Goal: Task Accomplishment & Management: Complete application form

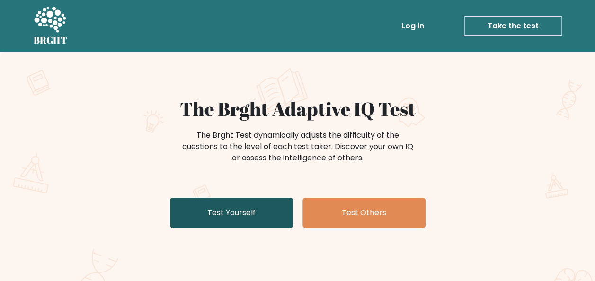
click at [233, 215] on link "Test Yourself" at bounding box center [231, 213] width 123 height 30
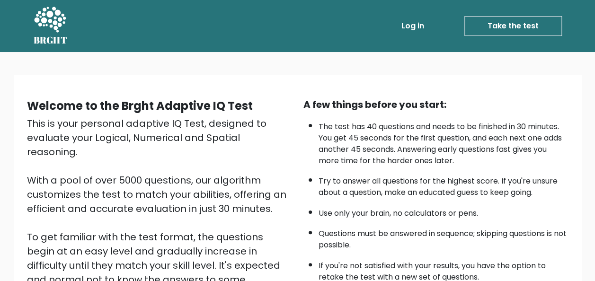
scroll to position [152, 0]
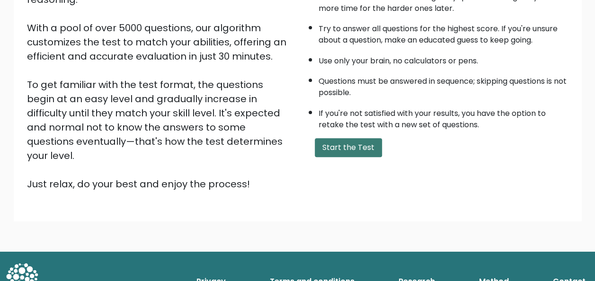
click at [352, 145] on button "Start the Test" at bounding box center [348, 147] width 67 height 19
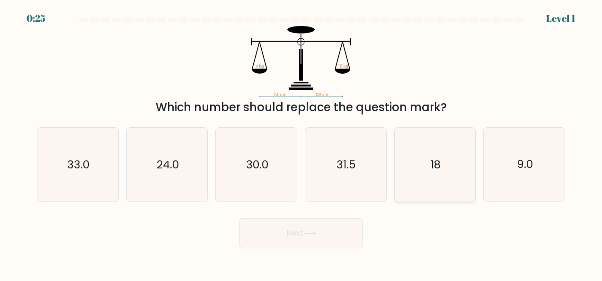
click at [424, 176] on icon "18" at bounding box center [435, 165] width 74 height 74
click at [302, 143] on input "e. 18" at bounding box center [301, 142] width 0 height 2
radio input "true"
click at [334, 230] on button "Next" at bounding box center [301, 233] width 123 height 30
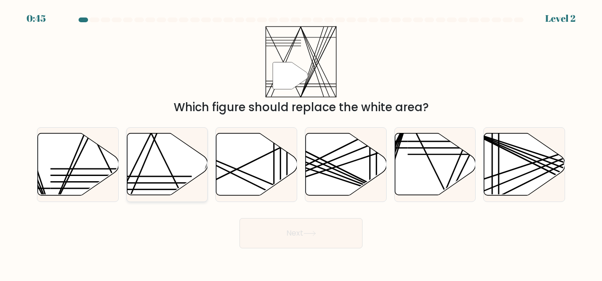
click at [161, 166] on icon at bounding box center [167, 164] width 81 height 62
click at [301, 143] on input "b." at bounding box center [301, 142] width 0 height 2
radio input "true"
click at [332, 230] on button "Next" at bounding box center [301, 233] width 123 height 30
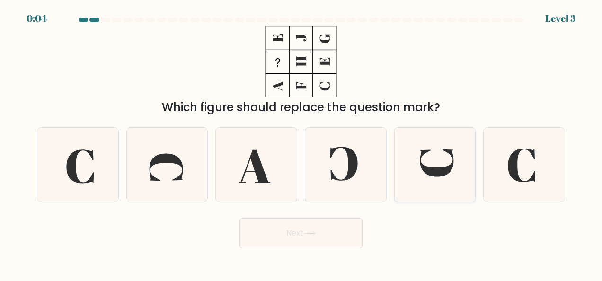
click at [444, 165] on icon at bounding box center [435, 165] width 74 height 74
click at [302, 143] on input "e." at bounding box center [301, 142] width 0 height 2
radio input "true"
click at [311, 227] on button "Next" at bounding box center [301, 233] width 123 height 30
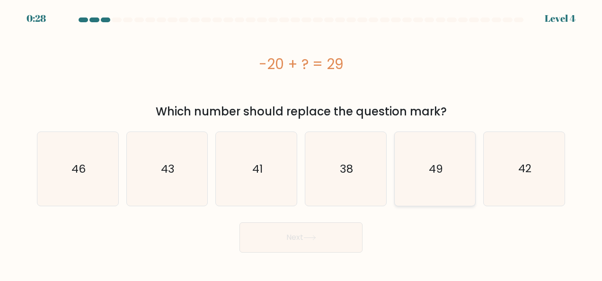
click at [422, 164] on icon "49" at bounding box center [435, 169] width 74 height 74
click at [302, 143] on input "e. 49" at bounding box center [301, 142] width 0 height 2
radio input "true"
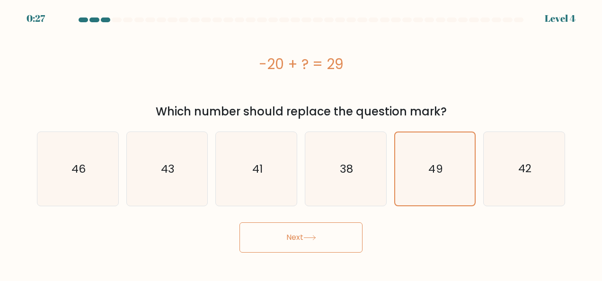
click at [308, 249] on button "Next" at bounding box center [301, 237] width 123 height 30
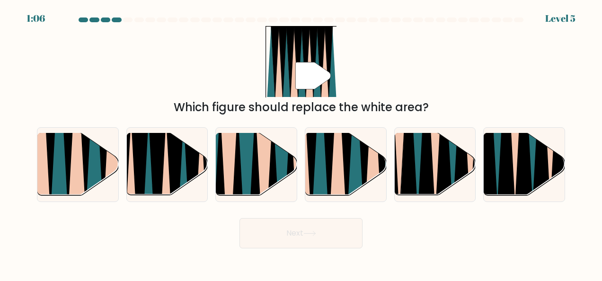
click at [101, 20] on div at bounding box center [105, 20] width 9 height 5
click at [104, 21] on div at bounding box center [105, 20] width 9 height 5
click at [118, 21] on div at bounding box center [116, 20] width 9 height 5
click at [359, 168] on icon at bounding box center [355, 132] width 18 height 161
click at [302, 143] on input "d." at bounding box center [301, 142] width 0 height 2
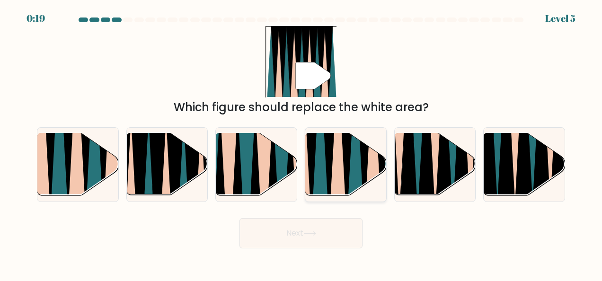
radio input "true"
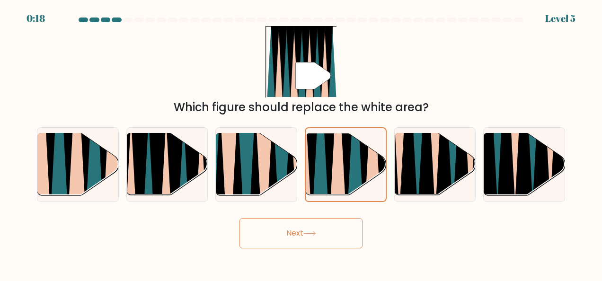
click at [326, 231] on button "Next" at bounding box center [301, 233] width 123 height 30
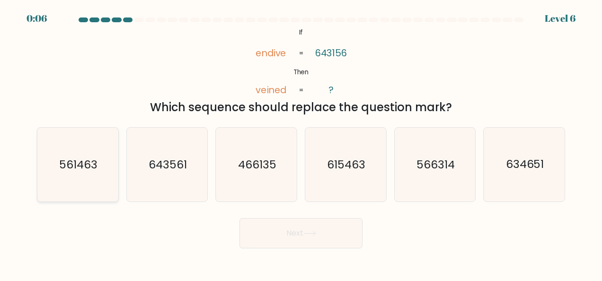
click at [64, 169] on text "561463" at bounding box center [78, 164] width 38 height 15
click at [301, 143] on input "a. 561463" at bounding box center [301, 142] width 0 height 2
radio input "true"
click at [273, 247] on button "Next" at bounding box center [301, 233] width 123 height 30
click at [281, 242] on button "Next" at bounding box center [301, 233] width 123 height 30
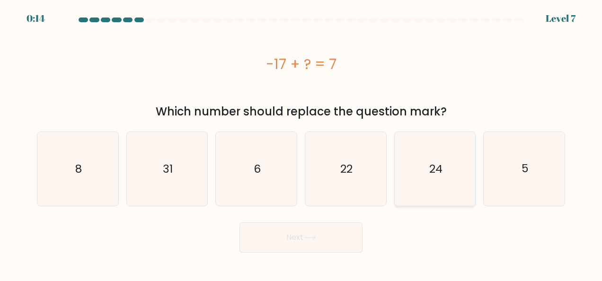
drag, startPoint x: 414, startPoint y: 196, endPoint x: 348, endPoint y: 196, distance: 65.8
click at [414, 196] on icon "24" at bounding box center [435, 169] width 74 height 74
click at [302, 143] on input "e. 24" at bounding box center [301, 142] width 0 height 2
radio input "true"
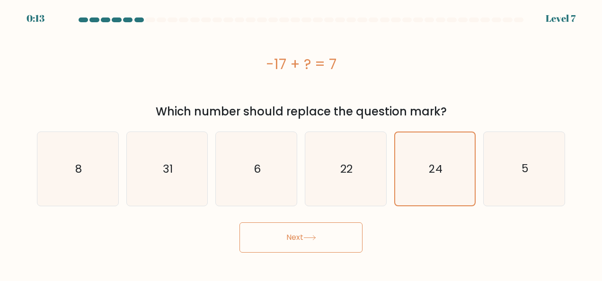
click at [288, 229] on button "Next" at bounding box center [301, 237] width 123 height 30
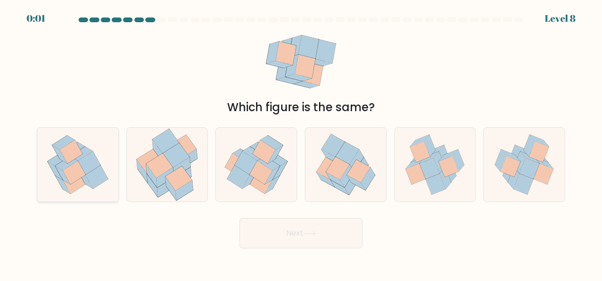
click at [88, 166] on icon at bounding box center [89, 162] width 23 height 23
click at [301, 143] on input "a." at bounding box center [301, 142] width 0 height 2
radio input "true"
click at [290, 224] on button "Next" at bounding box center [301, 233] width 123 height 30
